Goal: Check status: Check status

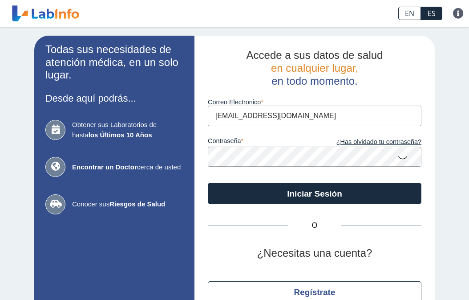
click at [259, 195] on button "Iniciar Sesión" at bounding box center [315, 193] width 214 height 21
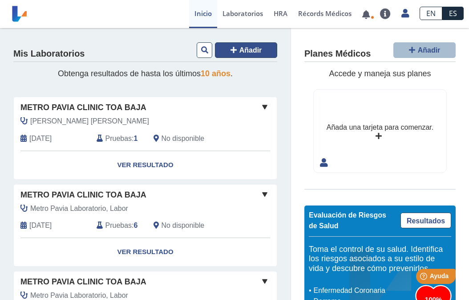
click at [243, 51] on span "Añadir" at bounding box center [251, 50] width 23 height 8
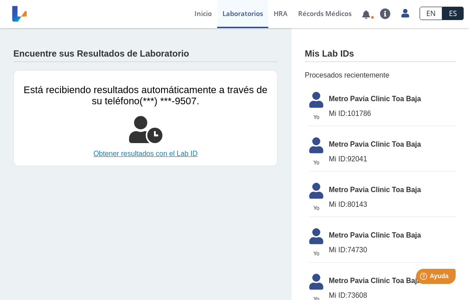
click at [180, 153] on link "Obtener resultados con el Lab ID" at bounding box center [146, 153] width 244 height 11
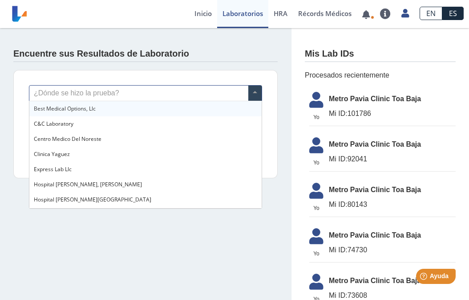
click at [259, 91] on span at bounding box center [254, 92] width 13 height 15
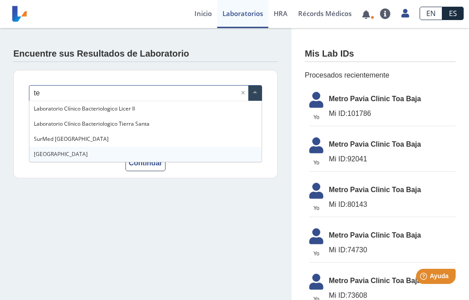
type input "t"
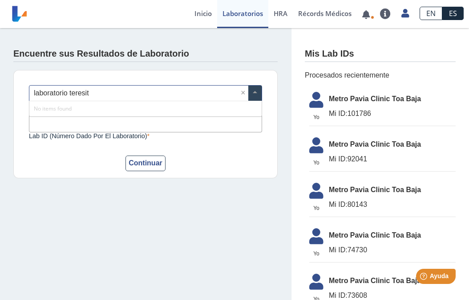
type input "laboratorio [PERSON_NAME]"
click at [144, 164] on button "Continuar" at bounding box center [146, 163] width 40 height 16
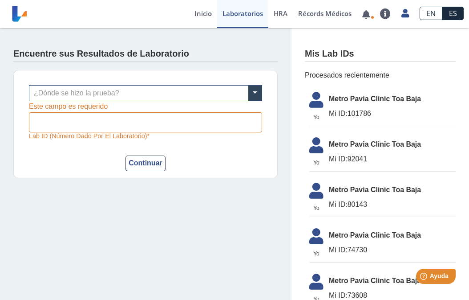
click at [219, 149] on form "¿Dónde se hizo la prueba? Lab ID (número dado por el laboratorio) Este campo es…" at bounding box center [145, 128] width 233 height 86
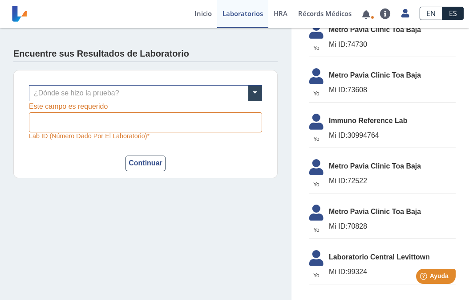
scroll to position [215, 0]
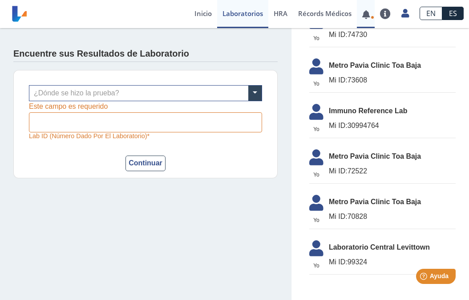
click at [365, 16] on link at bounding box center [366, 14] width 18 height 7
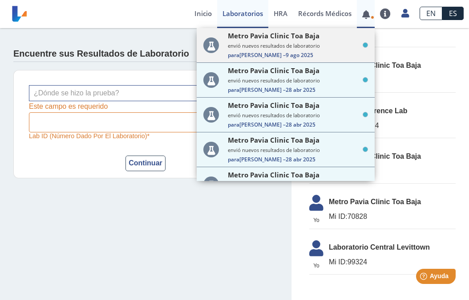
click at [326, 50] on div "Metro Pavia Clinic Toa Baja envió nuevos resultados de laboratorio Para [PERSON…" at bounding box center [298, 45] width 140 height 28
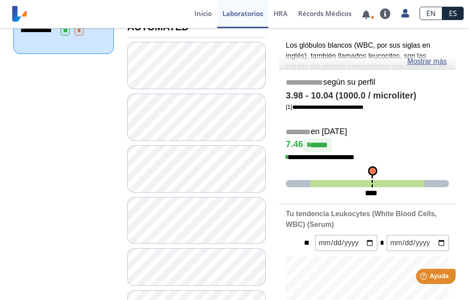
scroll to position [126, 0]
